Goal: Task Accomplishment & Management: Use online tool/utility

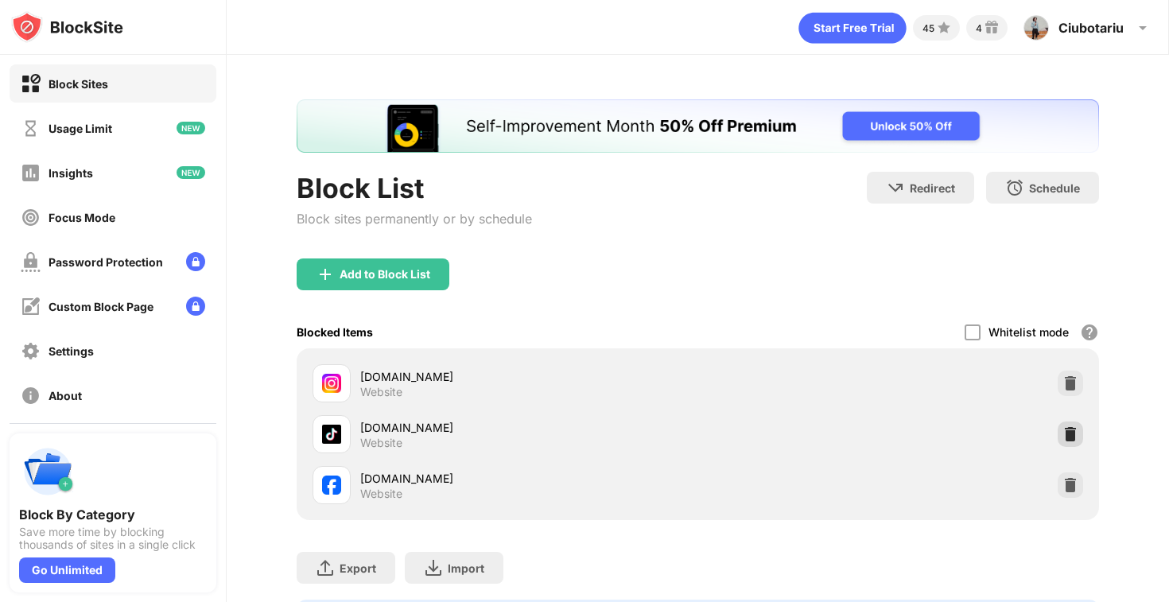
click at [1060, 433] on div at bounding box center [1070, 434] width 25 height 25
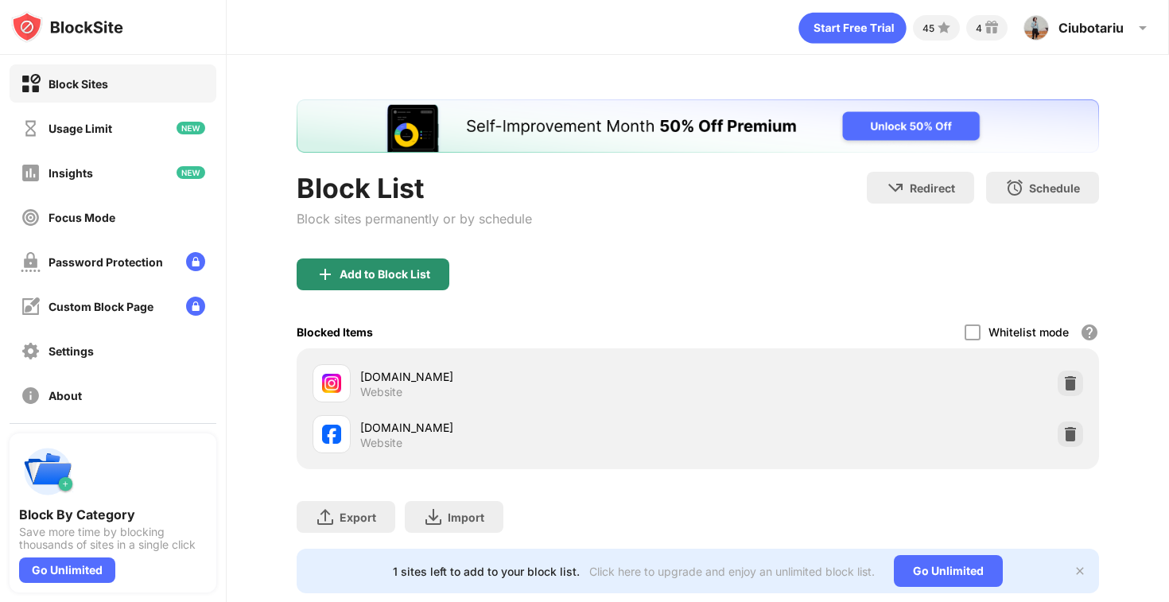
click at [358, 270] on div "Add to Block List" at bounding box center [385, 274] width 91 height 13
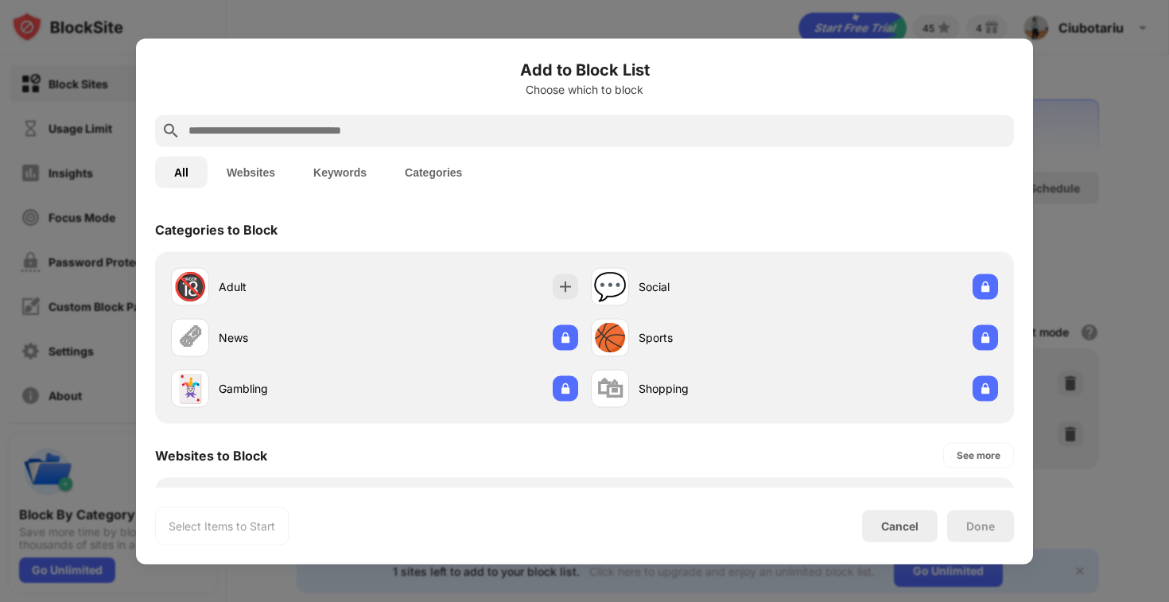
click at [348, 131] on input "text" at bounding box center [597, 130] width 821 height 19
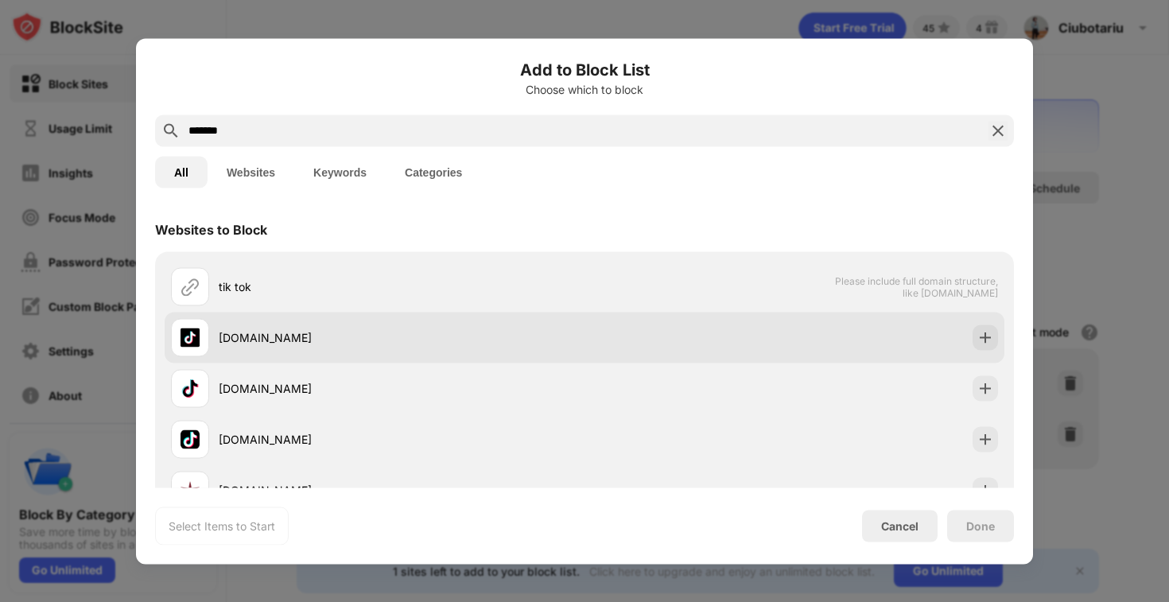
type input "*******"
click at [970, 336] on div "[DOMAIN_NAME]" at bounding box center [585, 337] width 840 height 51
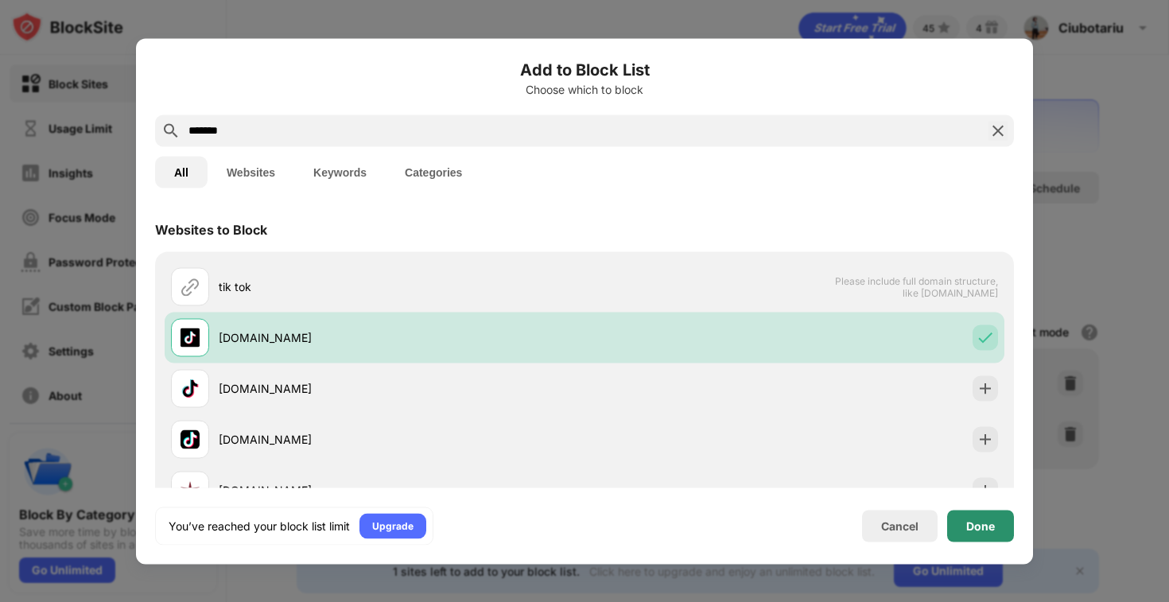
click at [995, 533] on div "Done" at bounding box center [980, 526] width 67 height 32
